Goal: Complete application form

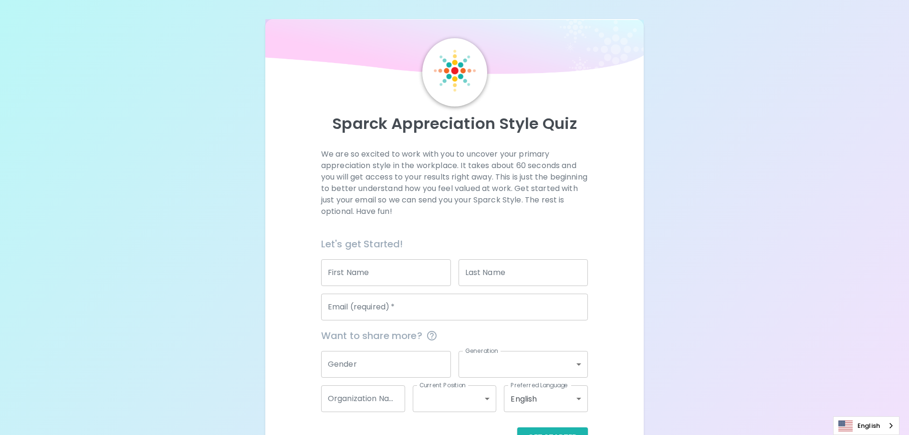
scroll to position [32, 0]
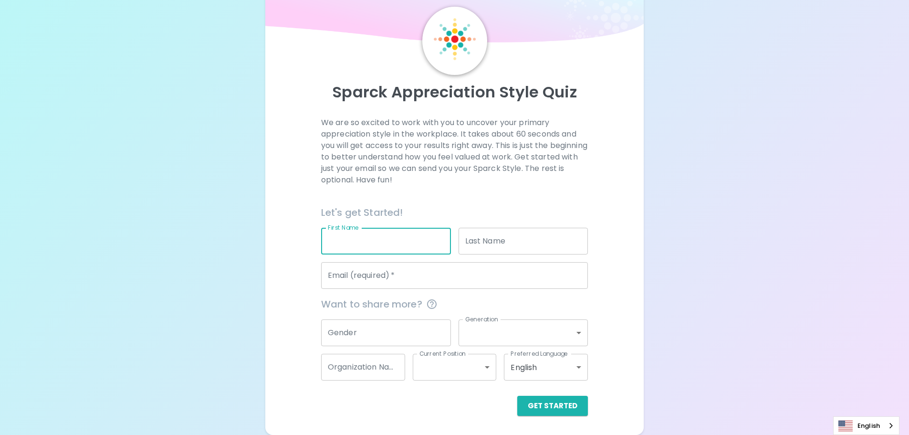
click at [376, 240] on input "First Name" at bounding box center [386, 241] width 130 height 27
type input "Piyatas"
type input "Kaewpanya"
type input "[EMAIL_ADDRESS][DOMAIN_NAME]"
type input "Seagate Technology"
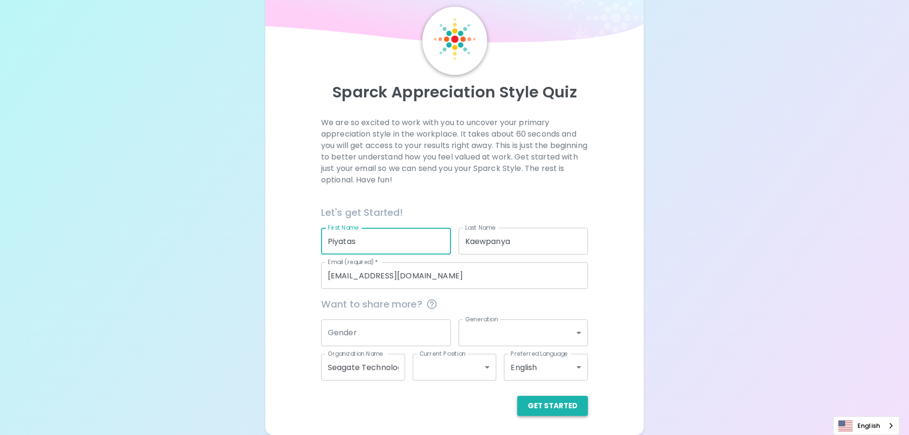
click at [583, 410] on button "Get Started" at bounding box center [552, 406] width 71 height 20
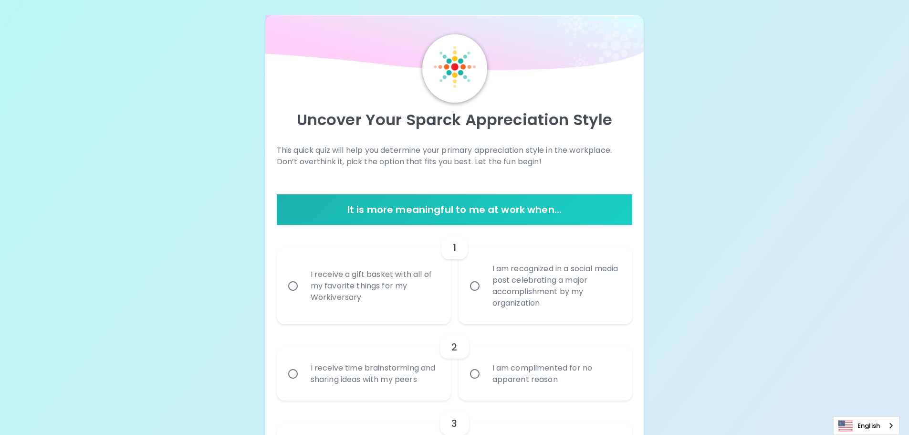
scroll to position [0, 0]
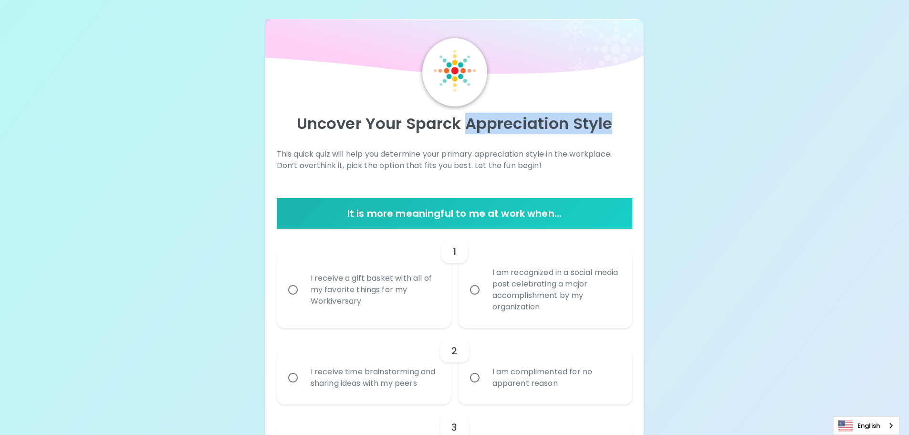
drag, startPoint x: 468, startPoint y: 124, endPoint x: 614, endPoint y: 125, distance: 146.5
click at [614, 125] on p "Uncover Your Sparck Appreciation Style" at bounding box center [455, 123] width 356 height 19
copy p "Appreciation Style"
